Goal: Register for event/course

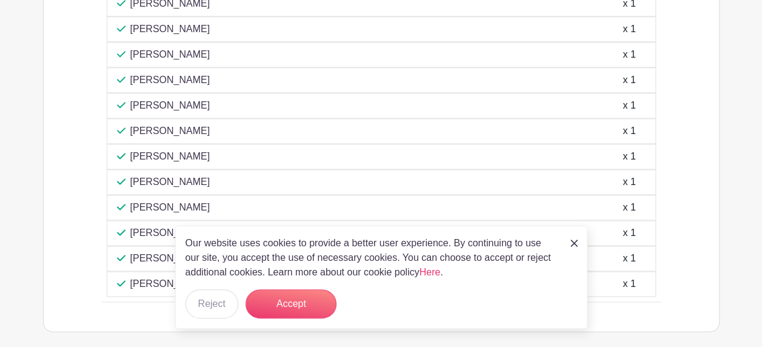
scroll to position [808, 0]
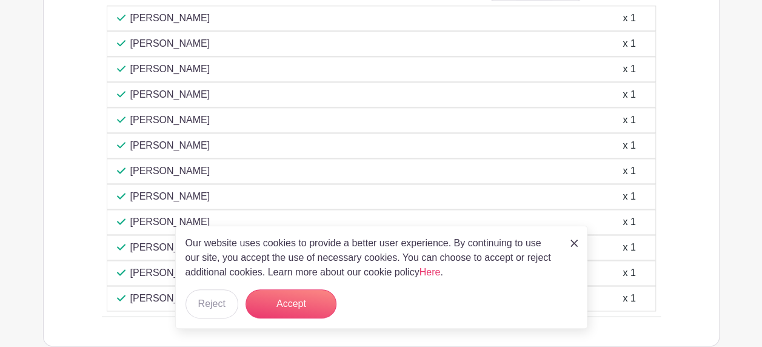
click at [574, 244] on img at bounding box center [574, 243] width 7 height 7
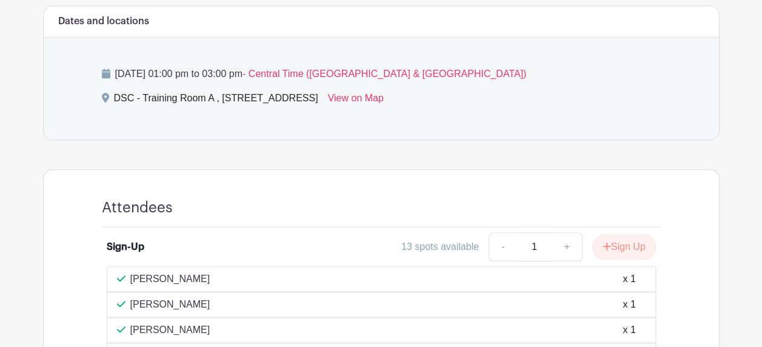
scroll to position [546, 0]
click at [618, 240] on button "Sign Up" at bounding box center [625, 247] width 64 height 25
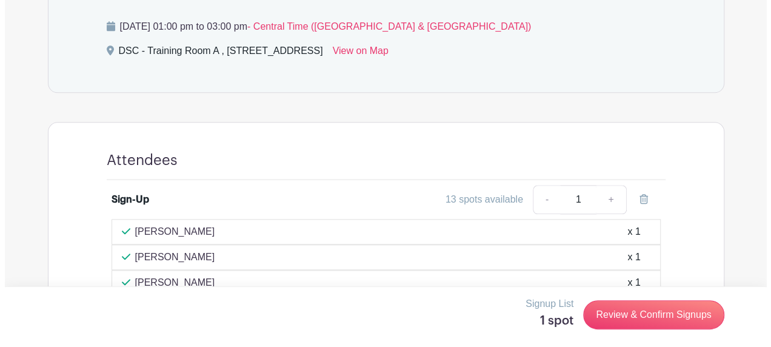
scroll to position [594, 0]
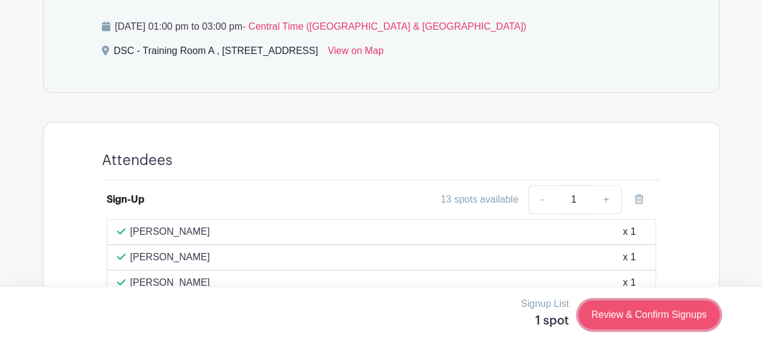
click at [625, 318] on link "Review & Confirm Signups" at bounding box center [649, 314] width 141 height 29
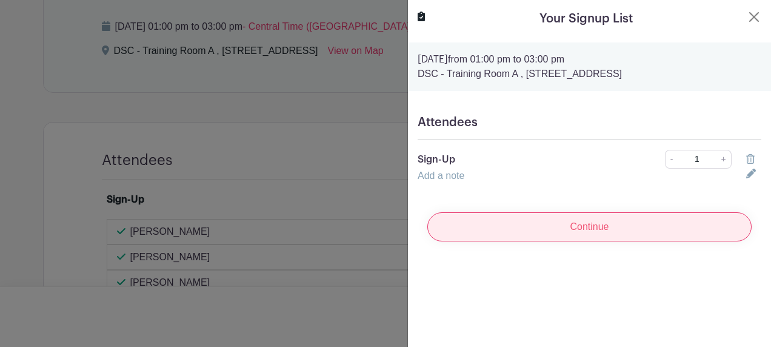
click at [516, 224] on input "Continue" at bounding box center [590, 226] width 324 height 29
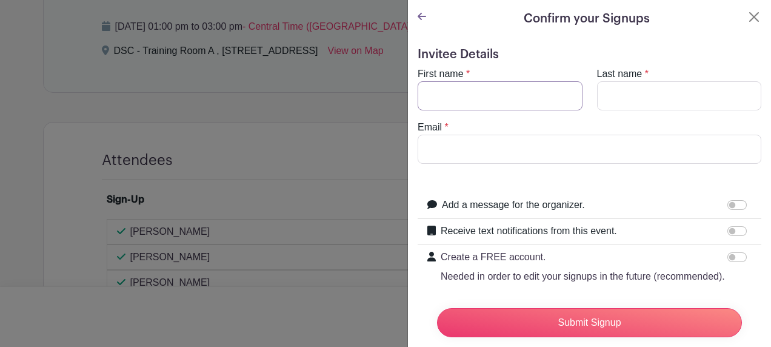
click at [510, 95] on input "First name" at bounding box center [500, 95] width 165 height 29
type input "[PERSON_NAME]"
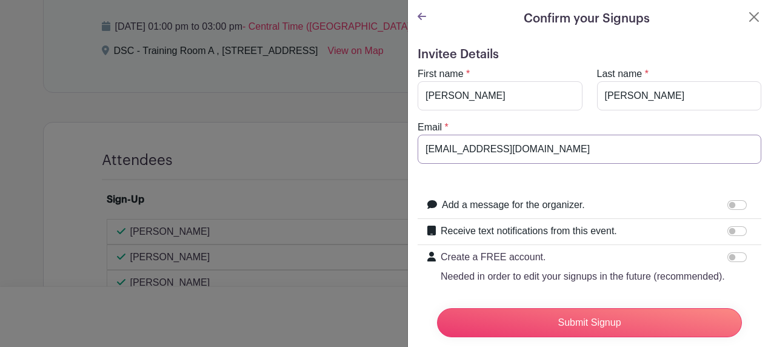
scroll to position [61, 0]
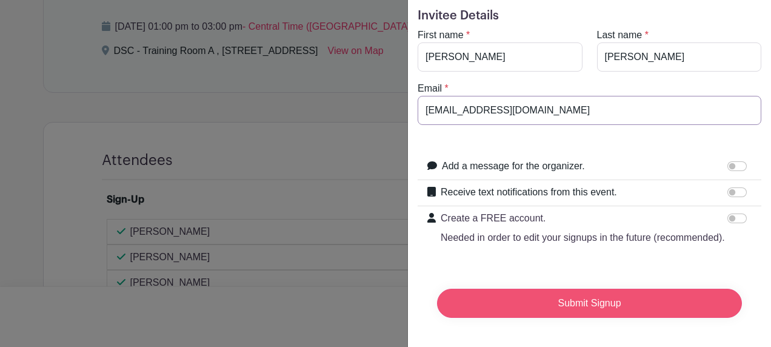
type input "[EMAIL_ADDRESS][DOMAIN_NAME]"
click at [542, 289] on input "Submit Signup" at bounding box center [589, 303] width 305 height 29
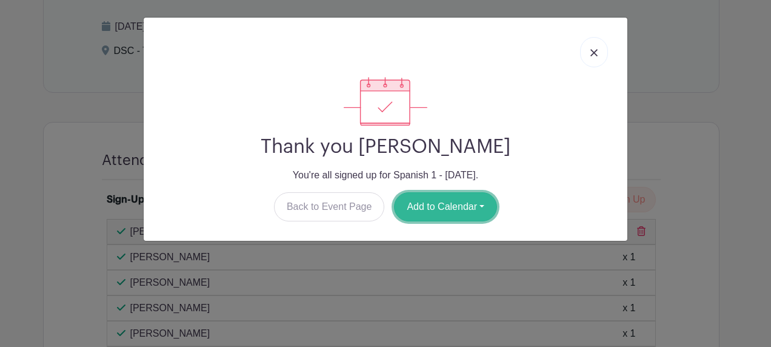
click at [444, 207] on button "Add to Calendar" at bounding box center [445, 206] width 103 height 29
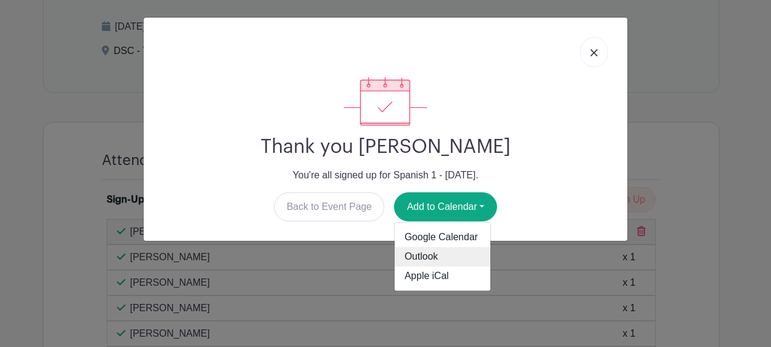
click at [425, 261] on link "Outlook" at bounding box center [443, 256] width 96 height 19
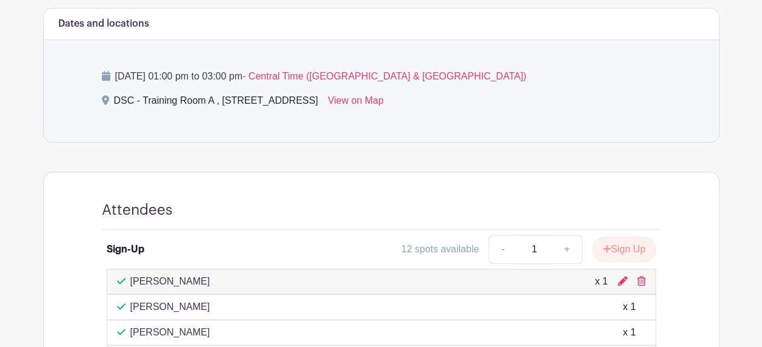
scroll to position [540, 0]
